Goal: Transaction & Acquisition: Purchase product/service

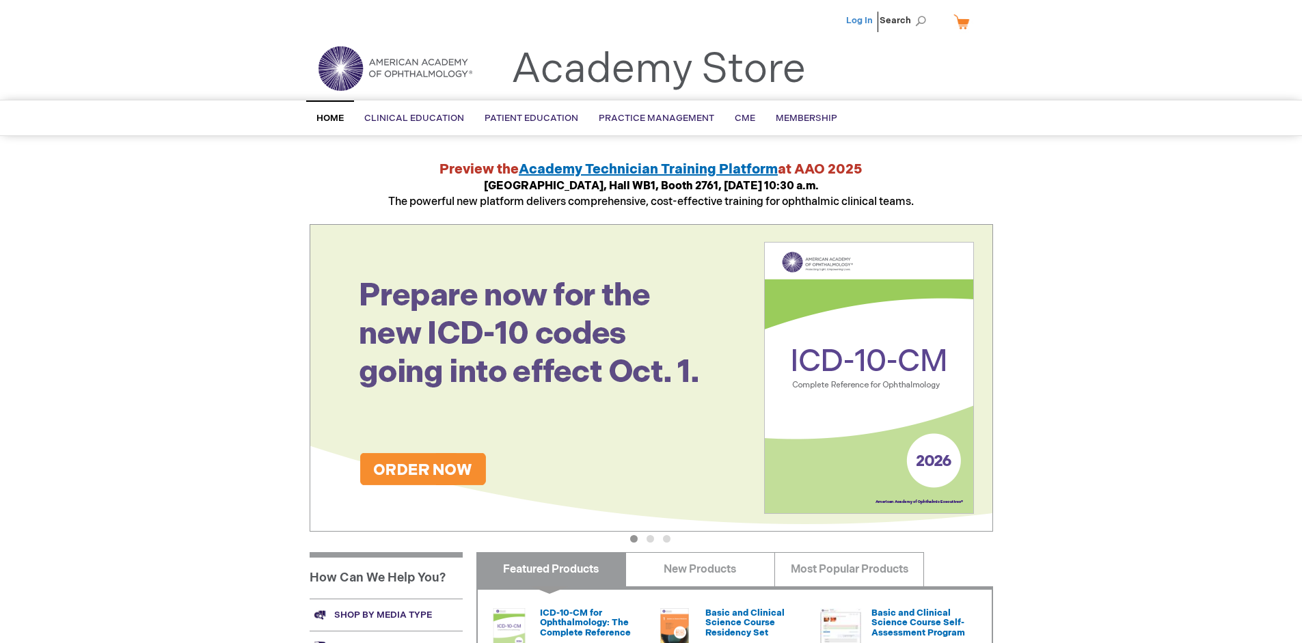
click at [861, 21] on link "Log In" at bounding box center [859, 20] width 27 height 11
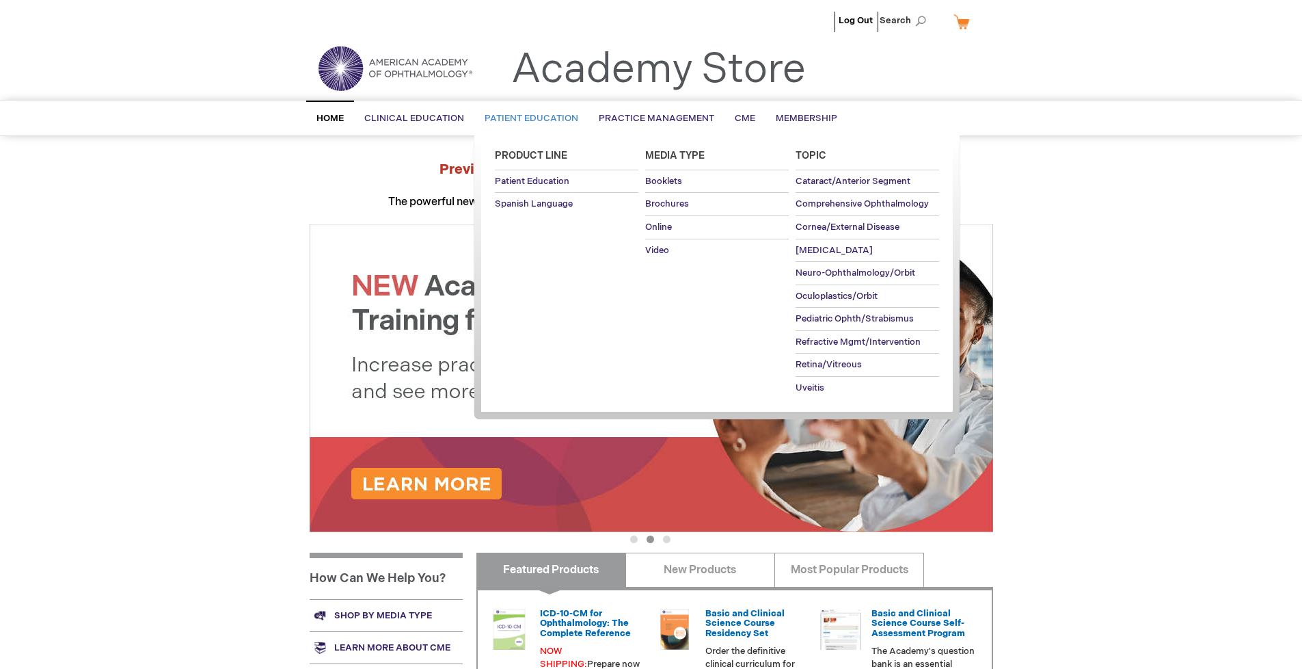
click at [528, 118] on span "Patient Education" at bounding box center [532, 118] width 94 height 11
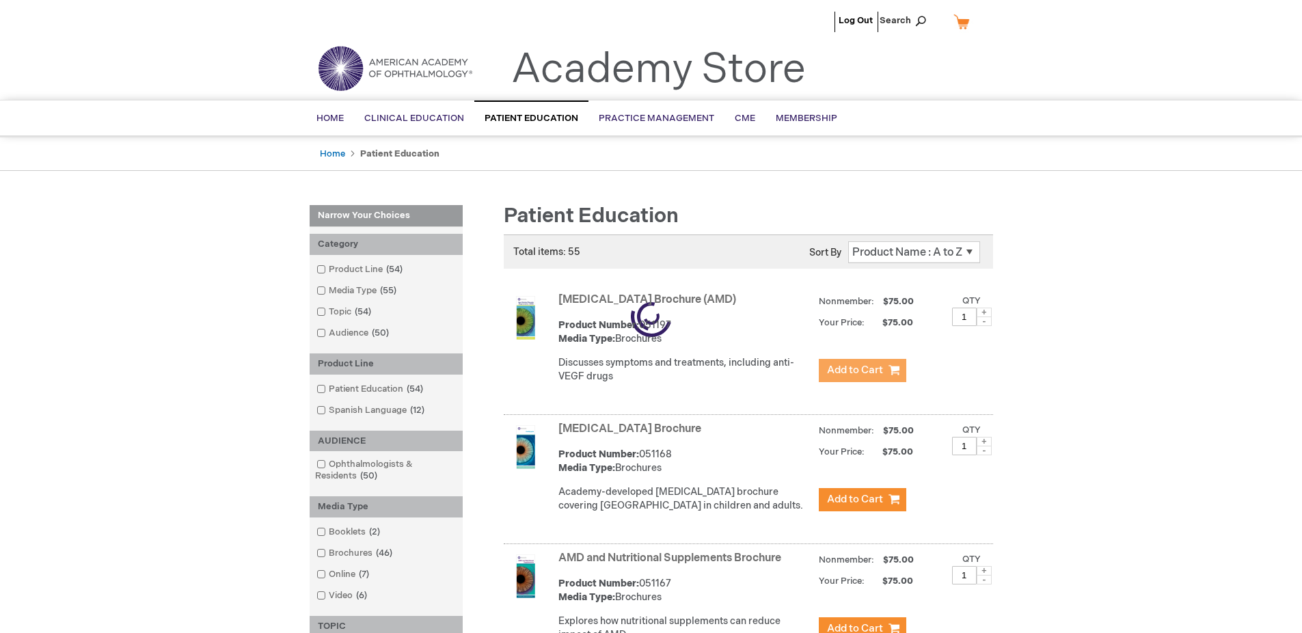
click at [862, 371] on span "Add to Cart" at bounding box center [855, 370] width 56 height 13
